Goal: Check status: Check status

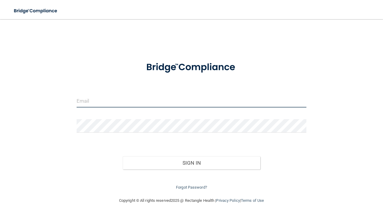
click at [140, 98] on input "email" at bounding box center [192, 100] width 230 height 13
type input "[EMAIL_ADDRESS][DOMAIN_NAME]"
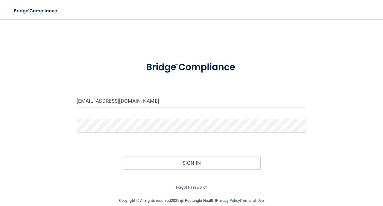
click at [108, 118] on form "[EMAIL_ADDRESS][DOMAIN_NAME] Invalid email/password. You don't have permission …" at bounding box center [192, 123] width 230 height 136
click at [123, 156] on button "Sign In" at bounding box center [192, 162] width 138 height 13
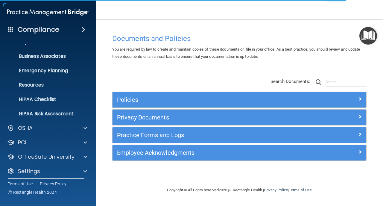
scroll to position [43, 0]
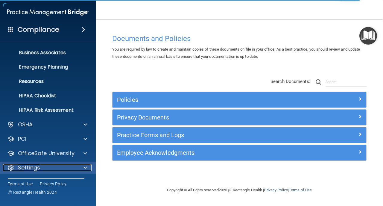
click at [25, 169] on p "Settings" at bounding box center [29, 167] width 22 height 7
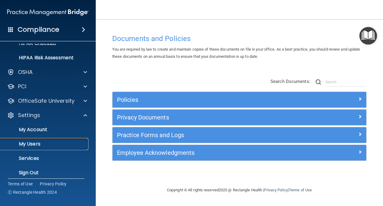
click at [31, 143] on p "My Users" at bounding box center [45, 144] width 82 height 6
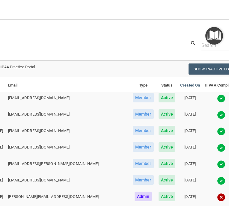
click at [217, 103] on img at bounding box center [221, 98] width 8 height 8
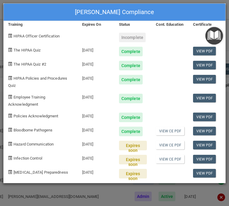
click at [61, 197] on div "[PERSON_NAME] Compliance Training Expires On Status Cont. Education Certificate…" at bounding box center [114, 103] width 229 height 206
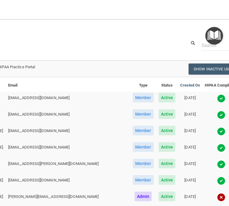
click at [217, 119] on img at bounding box center [221, 115] width 8 height 8
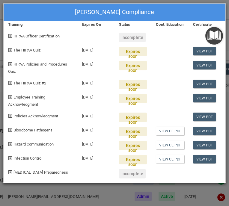
click at [161, 0] on div "[PERSON_NAME] Compliance Training Expires On Status Cont. Education Certificate…" at bounding box center [114, 103] width 229 height 206
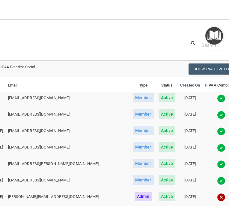
click at [217, 136] on img at bounding box center [221, 131] width 8 height 8
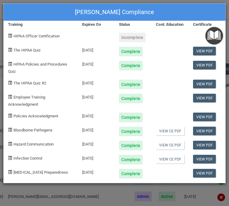
click at [23, 196] on div "[PERSON_NAME] Compliance Training Expires On Status Cont. Education Certificate…" at bounding box center [114, 103] width 229 height 206
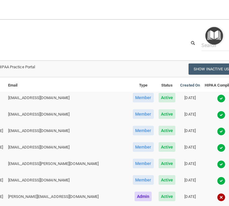
click at [217, 152] on img at bounding box center [221, 148] width 8 height 8
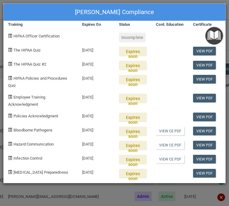
click at [41, 193] on div "[PERSON_NAME] Compliance Training Expires On Status Cont. Education Certificate…" at bounding box center [114, 103] width 229 height 206
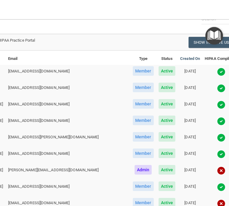
scroll to position [31, 0]
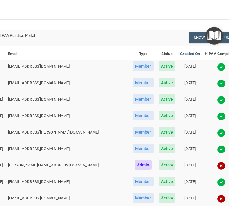
click at [217, 137] on img at bounding box center [221, 133] width 8 height 8
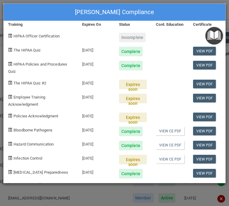
click at [36, 193] on div "[PERSON_NAME] Compliance Training Expires On Status Cont. Education Certificate…" at bounding box center [114, 103] width 229 height 206
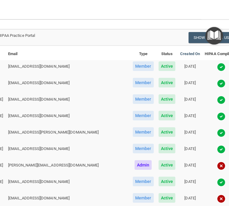
click at [217, 154] on img at bounding box center [221, 149] width 8 height 8
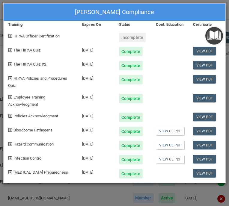
click at [25, 195] on div "[PERSON_NAME] Compliance Training Expires On Status Cont. Education Certificate…" at bounding box center [114, 103] width 229 height 206
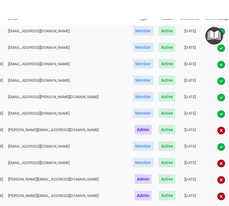
scroll to position [67, 0]
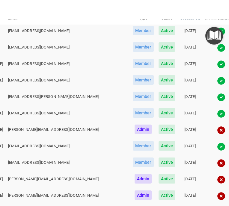
click at [217, 134] on img at bounding box center [221, 130] width 8 height 8
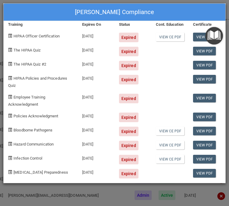
click at [48, 195] on div "[PERSON_NAME] Compliance Training Expires On Status Cont. Education Certificate…" at bounding box center [114, 103] width 229 height 206
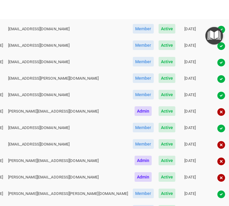
scroll to position [84, 0]
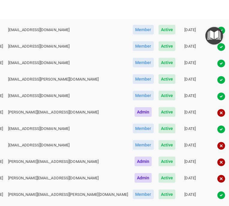
click at [217, 134] on img at bounding box center [221, 129] width 8 height 8
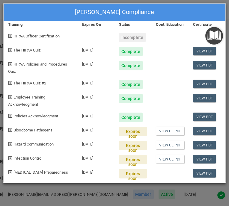
click at [25, 196] on div "[PERSON_NAME] Compliance Training Expires On Status Cont. Education Certificate…" at bounding box center [114, 103] width 229 height 206
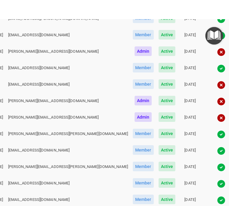
scroll to position [147, 0]
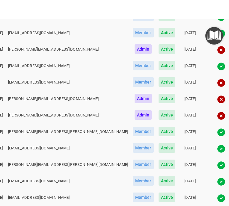
click at [217, 120] on img at bounding box center [221, 116] width 8 height 8
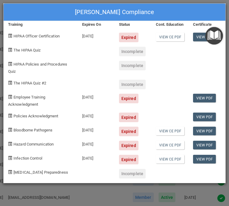
click at [36, 197] on div "[PERSON_NAME] Compliance Training Expires On Status Cont. Education Certificate…" at bounding box center [114, 103] width 229 height 206
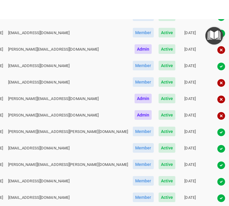
click at [217, 137] on img at bounding box center [221, 132] width 8 height 8
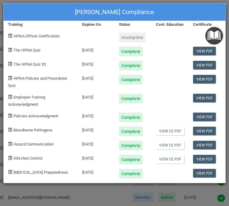
click at [46, 197] on div "[PERSON_NAME] Compliance Training Expires On Status Cont. Education Certificate…" at bounding box center [114, 103] width 229 height 206
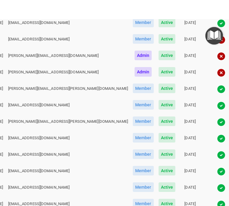
scroll to position [191, 0]
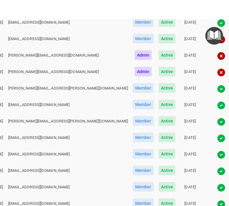
click at [217, 126] on img at bounding box center [221, 122] width 8 height 8
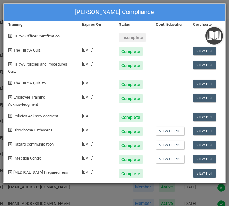
click at [31, 195] on div "[PERSON_NAME] Compliance Training Expires On Status Cont. Education Certificate…" at bounding box center [114, 103] width 229 height 206
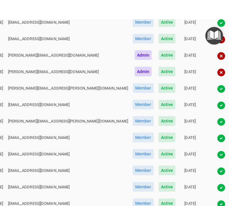
click at [217, 143] on img at bounding box center [221, 138] width 8 height 8
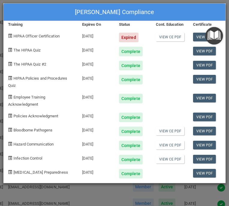
click at [60, 197] on div "[PERSON_NAME] Compliance Training Expires On Status Cont. Education Certificate…" at bounding box center [114, 103] width 229 height 206
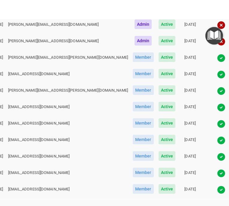
scroll to position [244, 0]
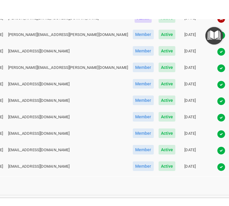
click at [217, 105] on img at bounding box center [221, 101] width 8 height 8
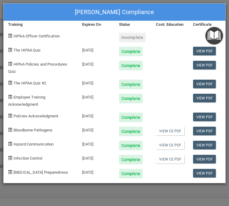
click at [25, 195] on div "[PERSON_NAME] Compliance Training Expires On Status Cont. Education Certificate…" at bounding box center [114, 103] width 229 height 206
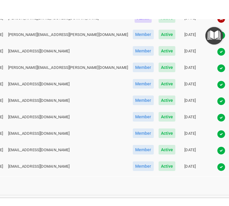
click at [217, 122] on img at bounding box center [221, 118] width 8 height 8
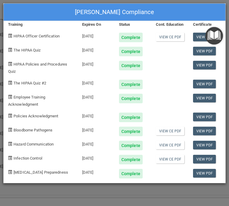
click at [36, 197] on div "[PERSON_NAME] Compliance Training Expires On Status Cont. Education Certificate…" at bounding box center [114, 103] width 229 height 206
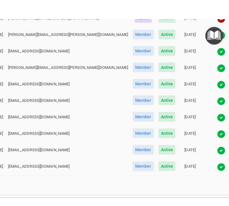
click at [217, 138] on img at bounding box center [221, 134] width 8 height 8
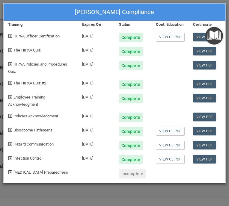
click at [48, 195] on div "[PERSON_NAME] Compliance Training Expires On Status Cont. Education Certificate…" at bounding box center [114, 103] width 229 height 206
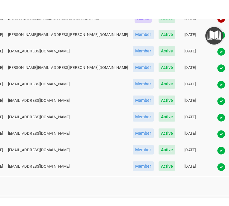
click at [217, 155] on img at bounding box center [221, 150] width 8 height 8
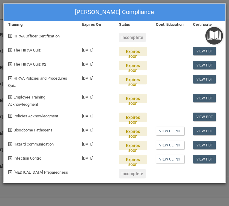
click at [26, 198] on div "[PERSON_NAME] Compliance Training Expires On Status Cont. Education Certificate…" at bounding box center [114, 103] width 229 height 206
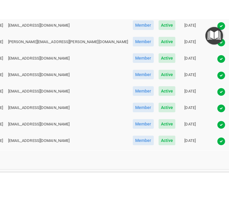
scroll to position [270, 0]
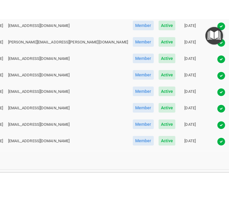
click at [217, 146] on img at bounding box center [221, 141] width 8 height 8
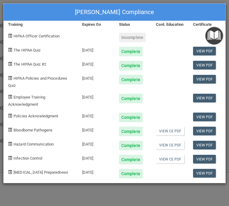
click at [28, 197] on div "[PERSON_NAME] Compliance Training Expires On Status Cont. Education Certificate…" at bounding box center [114, 103] width 229 height 206
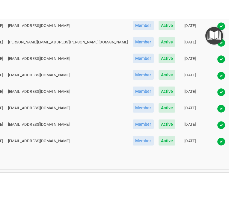
scroll to position [295, 0]
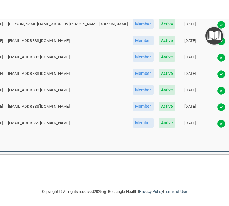
click at [31, 146] on select "10 20 30 40 all" at bounding box center [114, 147] width 380 height 9
select select "43"
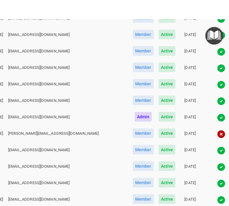
scroll to position [312, 0]
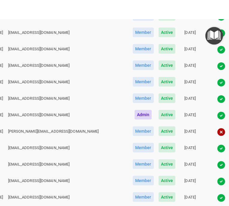
click at [217, 120] on img at bounding box center [221, 115] width 8 height 8
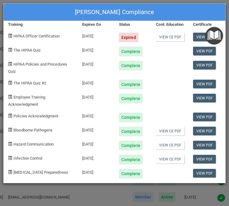
click at [42, 196] on div "[PERSON_NAME] Compliance Training Expires On Status Cont. Education Certificate…" at bounding box center [114, 103] width 229 height 206
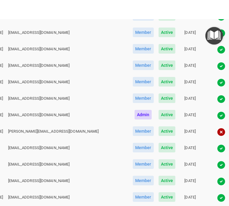
click at [217, 153] on img at bounding box center [221, 148] width 8 height 8
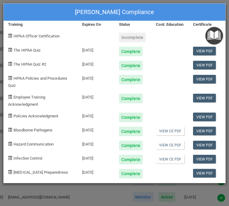
click at [13, 194] on div "[PERSON_NAME] Compliance Training Expires On Status Cont. Education Certificate…" at bounding box center [114, 103] width 229 height 206
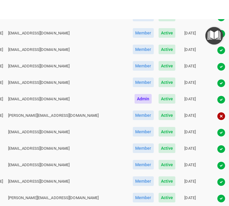
scroll to position [341, 0]
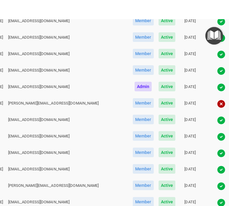
click at [217, 141] on img at bounding box center [221, 137] width 8 height 8
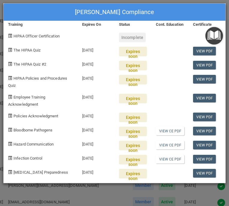
click at [60, 199] on div "[PERSON_NAME] Compliance Training Expires On Status Cont. Education Certificate…" at bounding box center [114, 103] width 229 height 206
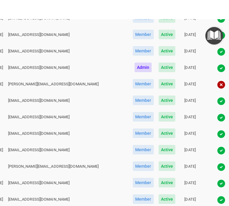
scroll to position [360, 0]
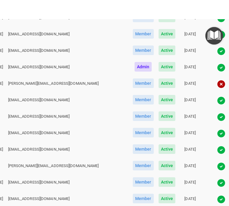
click at [217, 138] on img at bounding box center [221, 133] width 8 height 8
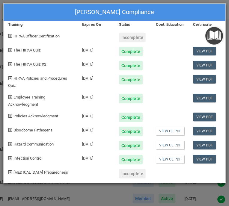
click at [93, 195] on div "[PERSON_NAME] Compliance Training Expires On Status Cont. Education Certificate…" at bounding box center [114, 103] width 229 height 206
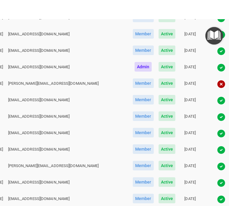
click at [217, 154] on img at bounding box center [221, 150] width 8 height 8
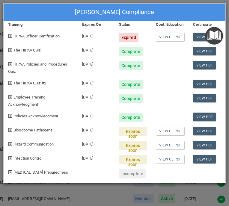
click at [24, 195] on div "[PERSON_NAME] Compliance Training Expires On Status Cont. Education Certificate…" at bounding box center [114, 103] width 229 height 206
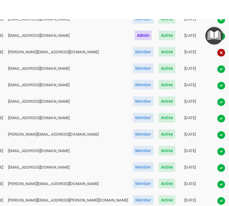
scroll to position [398, 0]
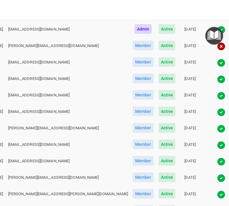
click at [217, 133] on img at bounding box center [221, 129] width 8 height 8
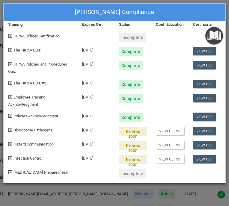
click at [29, 196] on div "[PERSON_NAME] Compliance Training Expires On Status Cont. Education Certificate…" at bounding box center [114, 103] width 229 height 206
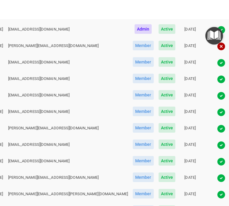
click at [217, 149] on img at bounding box center [221, 145] width 8 height 8
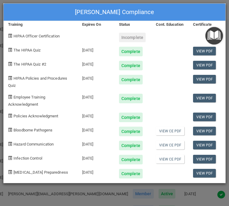
click at [24, 197] on div "[PERSON_NAME] Compliance Training Expires On Status Cont. Education Certificate…" at bounding box center [114, 103] width 229 height 206
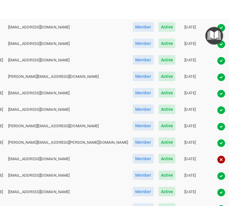
scroll to position [462, 0]
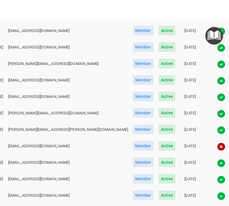
click at [217, 102] on img at bounding box center [221, 97] width 8 height 8
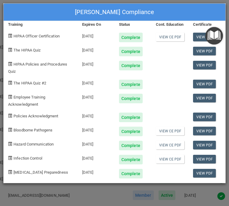
click at [31, 198] on div "[PERSON_NAME] Compliance Training Expires On Status Cont. Education Certificate…" at bounding box center [114, 103] width 229 height 206
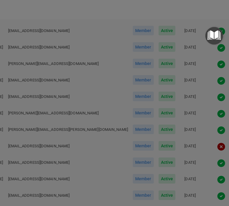
click at [31, 198] on div "[PERSON_NAME] Compliance Training Expires On Status Cont. Education Certificate…" at bounding box center [114, 103] width 229 height 206
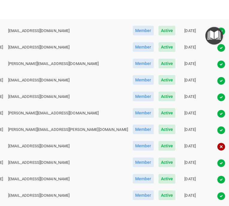
click at [217, 118] on img at bounding box center [221, 114] width 8 height 8
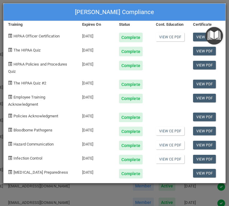
click at [63, 202] on div "[PERSON_NAME] Compliance Training Expires On Status Cont. Education Certificate…" at bounding box center [114, 103] width 229 height 206
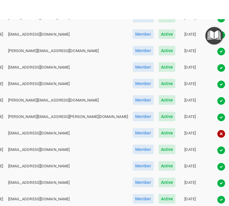
scroll to position [477, 0]
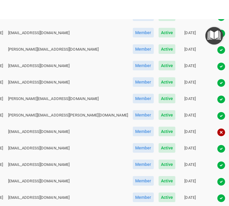
click at [217, 120] on img at bounding box center [221, 116] width 8 height 8
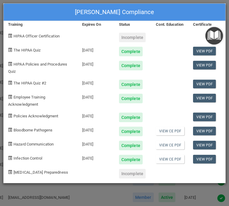
click at [42, 196] on div "[PERSON_NAME] Compliance Training Expires On Status Cont. Education Certificate…" at bounding box center [114, 103] width 229 height 206
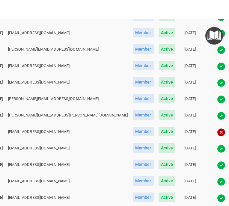
click at [217, 137] on img at bounding box center [221, 132] width 8 height 8
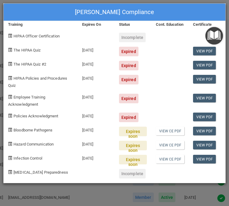
click at [28, 201] on div "[PERSON_NAME] Compliance Training Expires On Status Cont. Education Certificate…" at bounding box center [114, 103] width 229 height 206
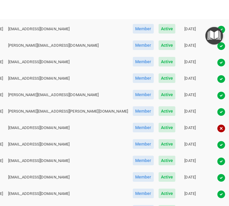
scroll to position [482, 0]
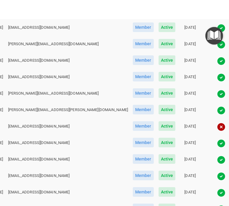
click at [217, 148] on img at bounding box center [221, 143] width 8 height 8
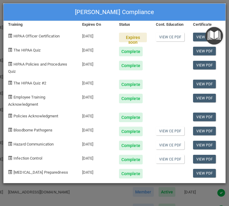
click at [31, 195] on div "[PERSON_NAME] Compliance Training Expires On Status Cont. Education Certificate…" at bounding box center [114, 103] width 229 height 206
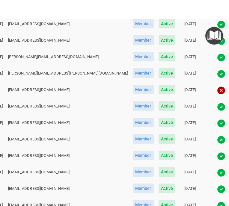
scroll to position [521, 0]
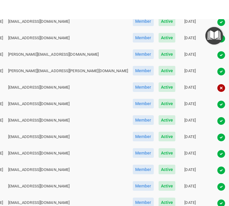
click at [217, 142] on img at bounding box center [221, 137] width 8 height 8
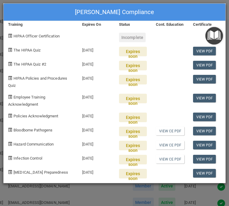
click at [43, 197] on div "[PERSON_NAME] Compliance Training Expires On Status Cont. Education Certificate…" at bounding box center [114, 103] width 229 height 206
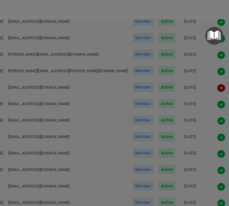
click at [43, 197] on div "[PERSON_NAME] Compliance Training Expires On Status Cont. Education Certificate…" at bounding box center [114, 103] width 229 height 206
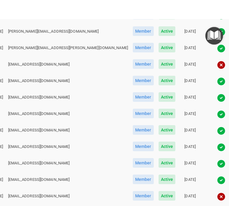
scroll to position [549, 0]
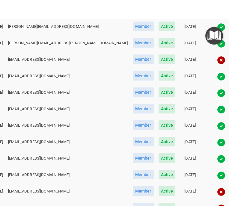
click at [217, 130] on img at bounding box center [221, 126] width 8 height 8
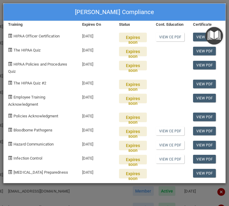
click at [39, 196] on div "[PERSON_NAME] Compliance Training Expires On Status Cont. Education Certificate…" at bounding box center [114, 103] width 229 height 206
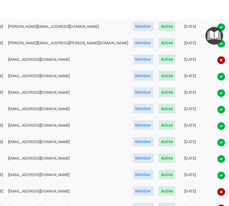
click at [217, 147] on img at bounding box center [221, 142] width 8 height 8
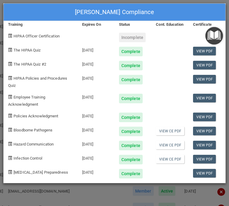
click at [37, 198] on div "[PERSON_NAME] Compliance Training Expires On Status Cont. Education Certificate…" at bounding box center [114, 103] width 229 height 206
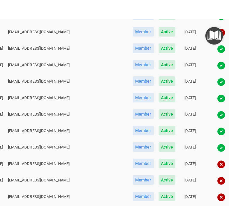
scroll to position [579, 0]
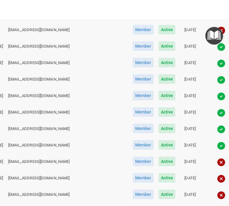
click at [217, 134] on img at bounding box center [221, 129] width 8 height 8
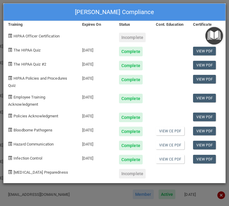
click at [46, 195] on div "[PERSON_NAME] Compliance Training Expires On Status Cont. Education Certificate…" at bounding box center [114, 103] width 229 height 206
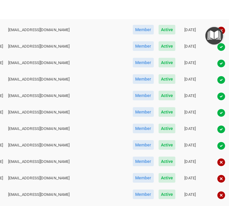
click at [217, 150] on img at bounding box center [221, 146] width 8 height 8
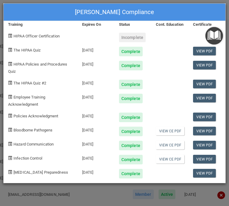
click at [49, 194] on div "[PERSON_NAME] Compliance Training Expires On Status Cont. Education Certificate…" at bounding box center [114, 103] width 229 height 206
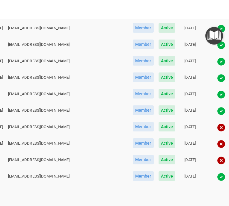
scroll to position [615, 0]
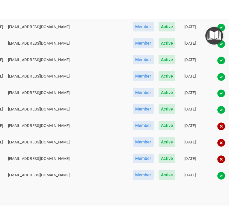
click at [217, 147] on img at bounding box center [221, 143] width 8 height 8
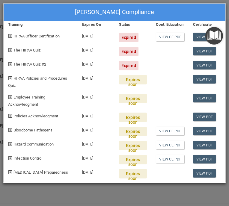
click at [20, 194] on div "[PERSON_NAME] Compliance Training Expires On Status Cont. Education Certificate…" at bounding box center [114, 103] width 229 height 206
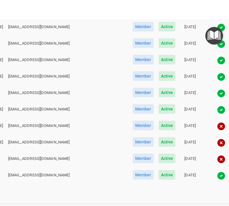
scroll to position [634, 0]
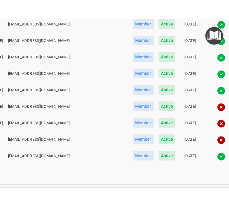
click at [217, 144] on img at bounding box center [221, 140] width 8 height 8
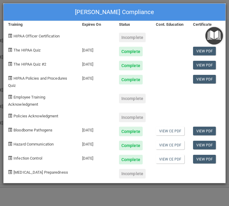
click at [30, 200] on div "[PERSON_NAME] Compliance Training Expires On Status Cont. Education Certificate…" at bounding box center [114, 103] width 229 height 206
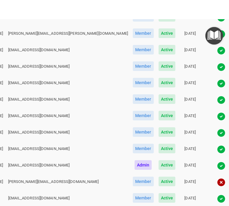
scroll to position [0, 0]
